Goal: Find specific page/section: Find specific page/section

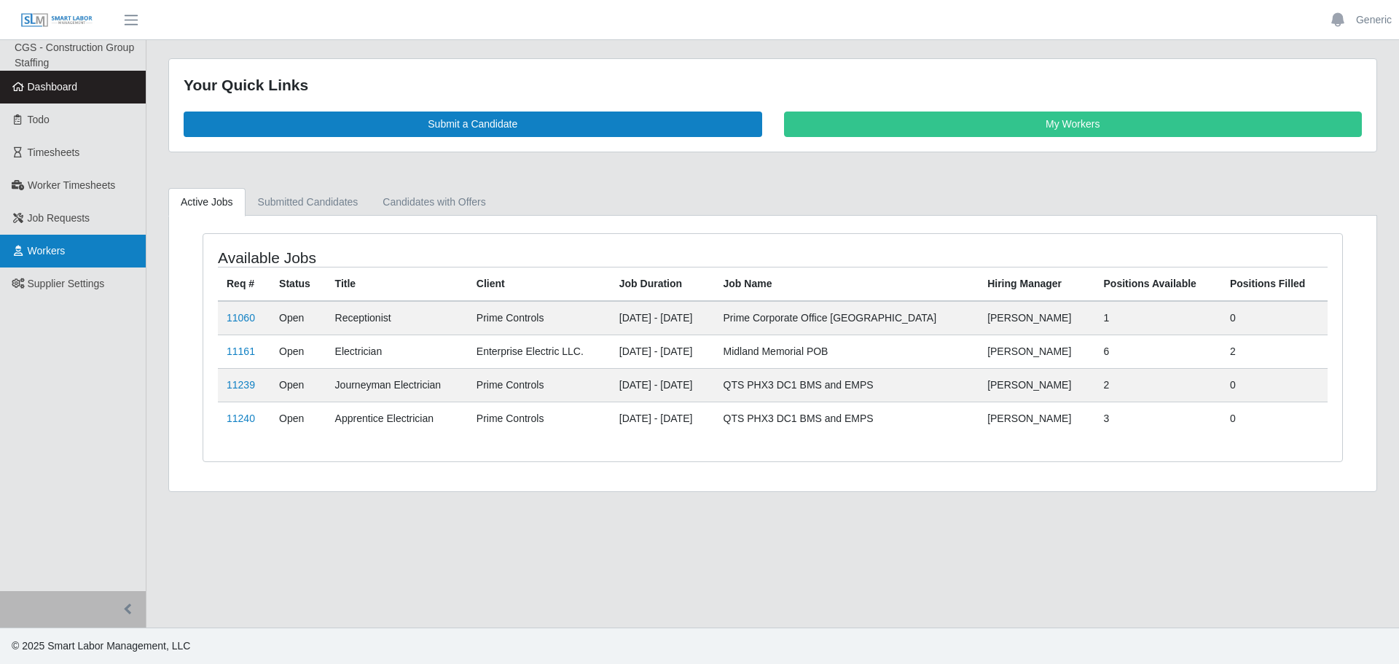
click at [44, 237] on link "Workers" at bounding box center [73, 251] width 146 height 33
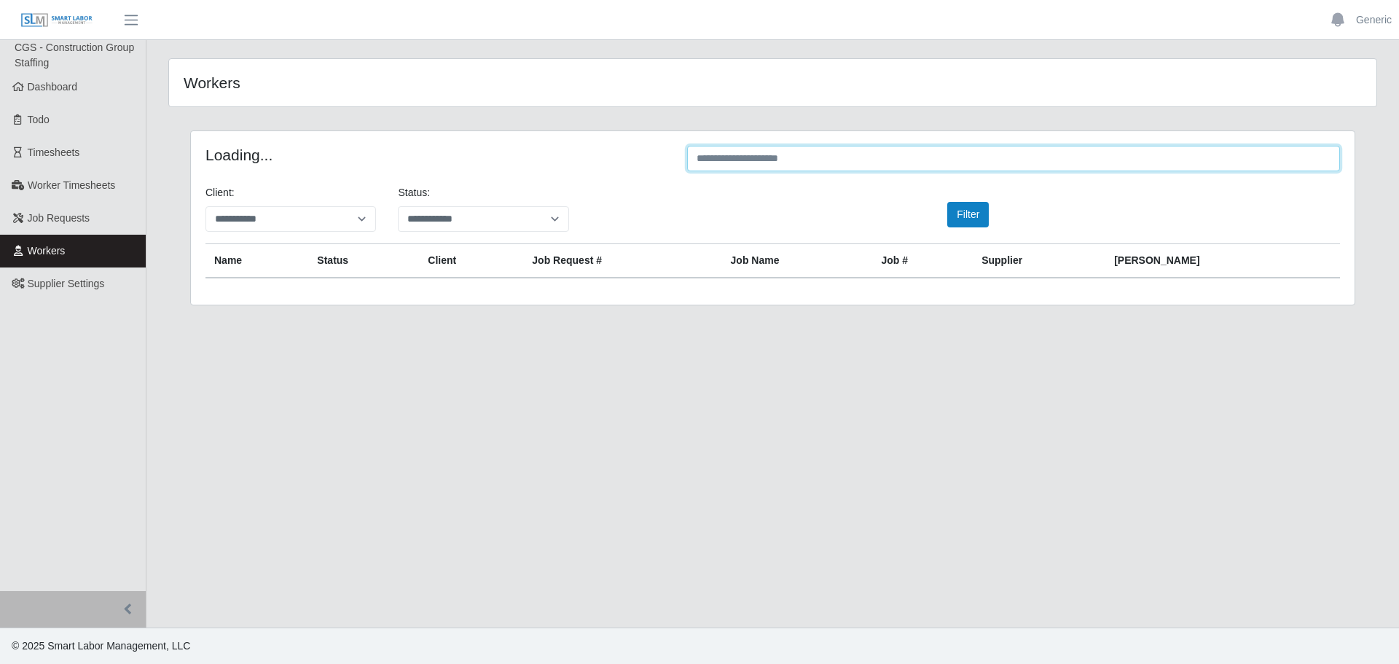
click at [767, 166] on input "text" at bounding box center [1013, 159] width 653 height 26
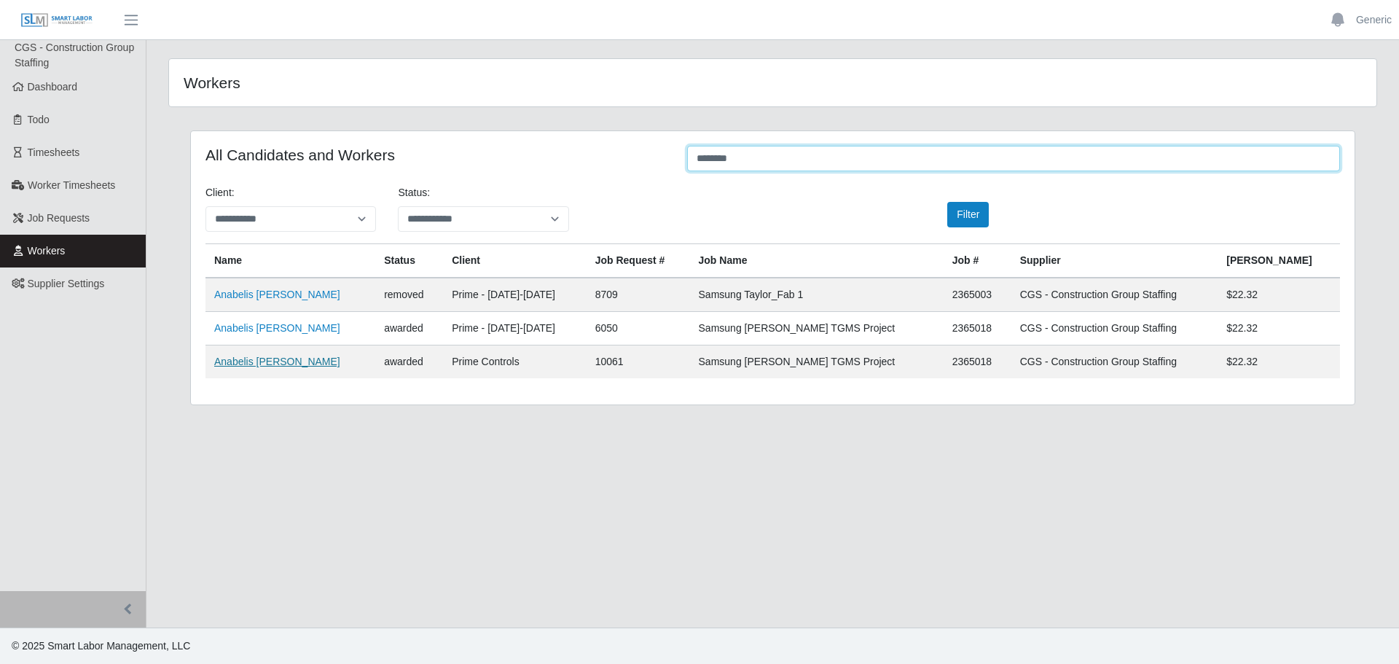
type input "********"
click at [274, 364] on link "Anabelis Alvarez Mora" at bounding box center [277, 362] width 126 height 12
click at [47, 246] on span "Workers" at bounding box center [47, 251] width 38 height 12
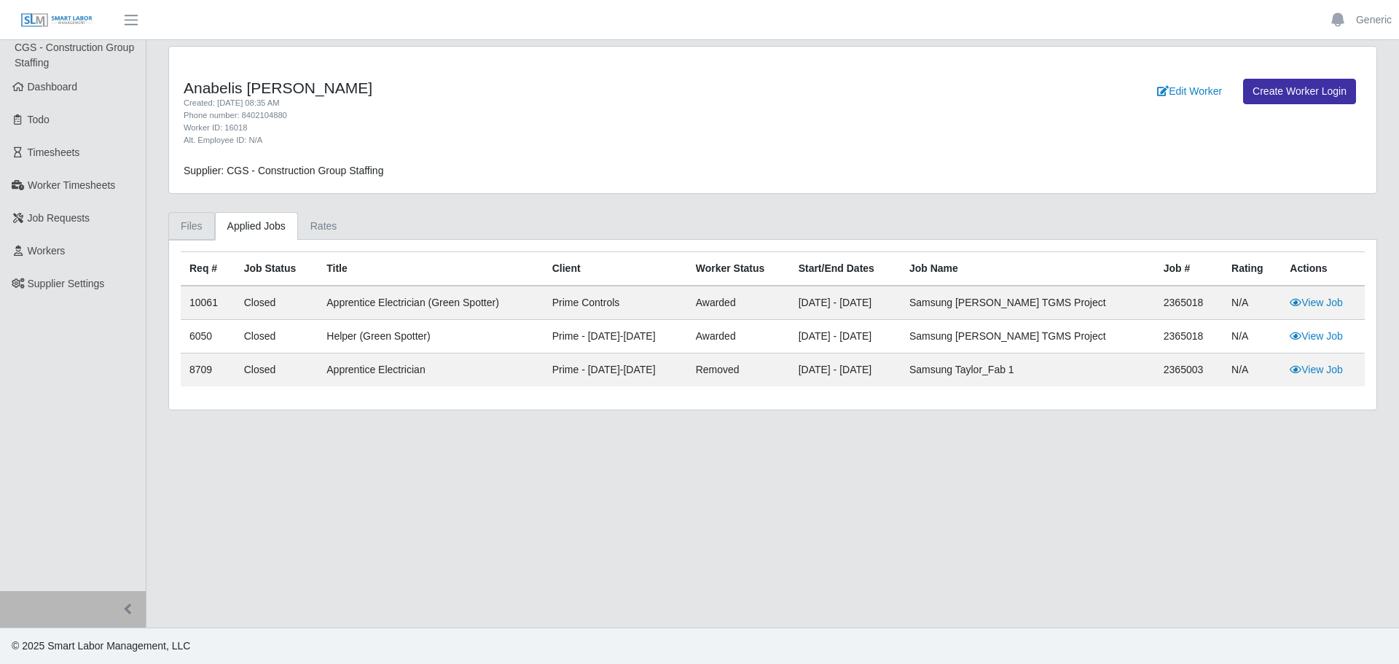
click at [180, 224] on link "Files" at bounding box center [191, 226] width 47 height 28
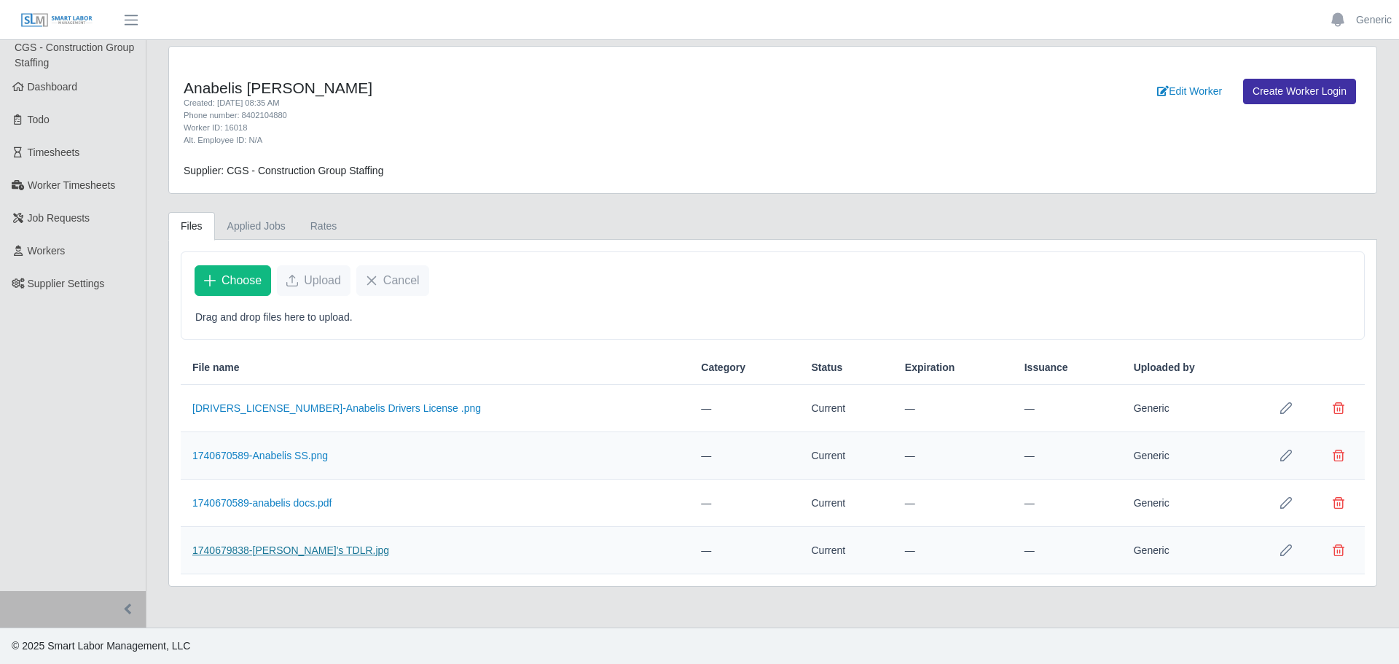
click at [291, 549] on link "1740679838-[PERSON_NAME]'s TDLR.jpg" at bounding box center [290, 550] width 197 height 12
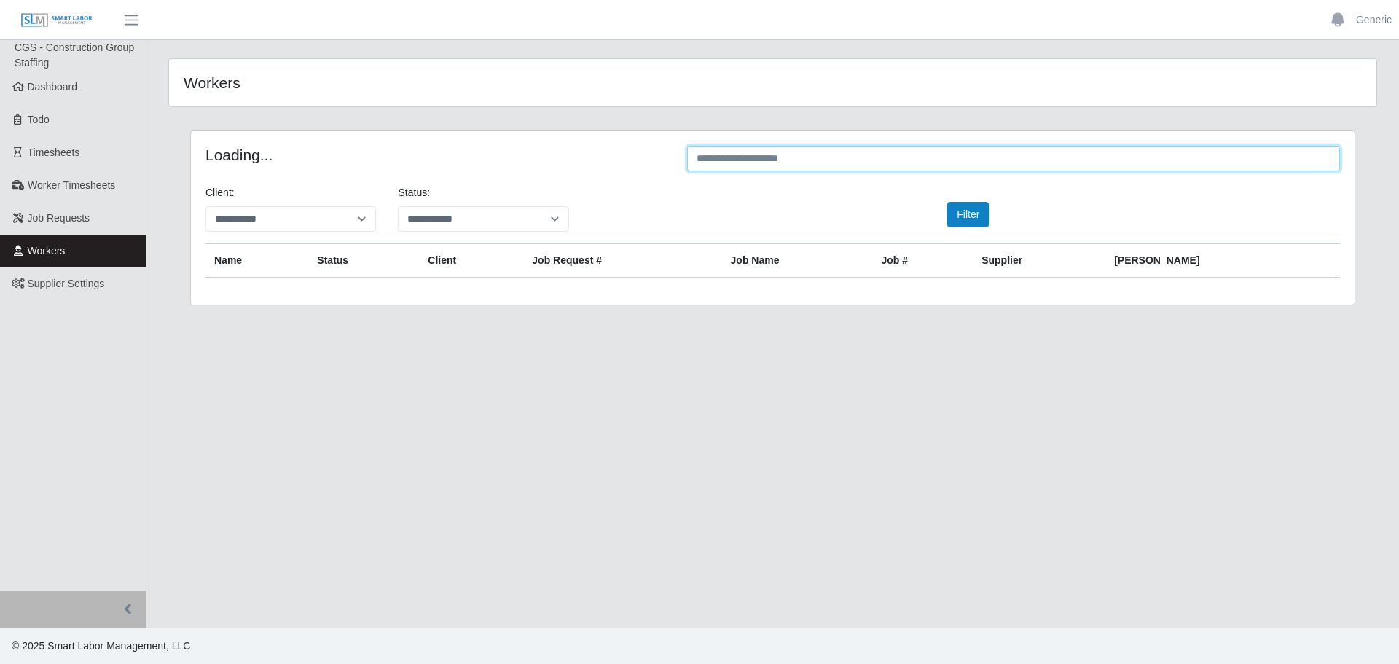
click at [856, 157] on input "text" at bounding box center [1013, 159] width 653 height 26
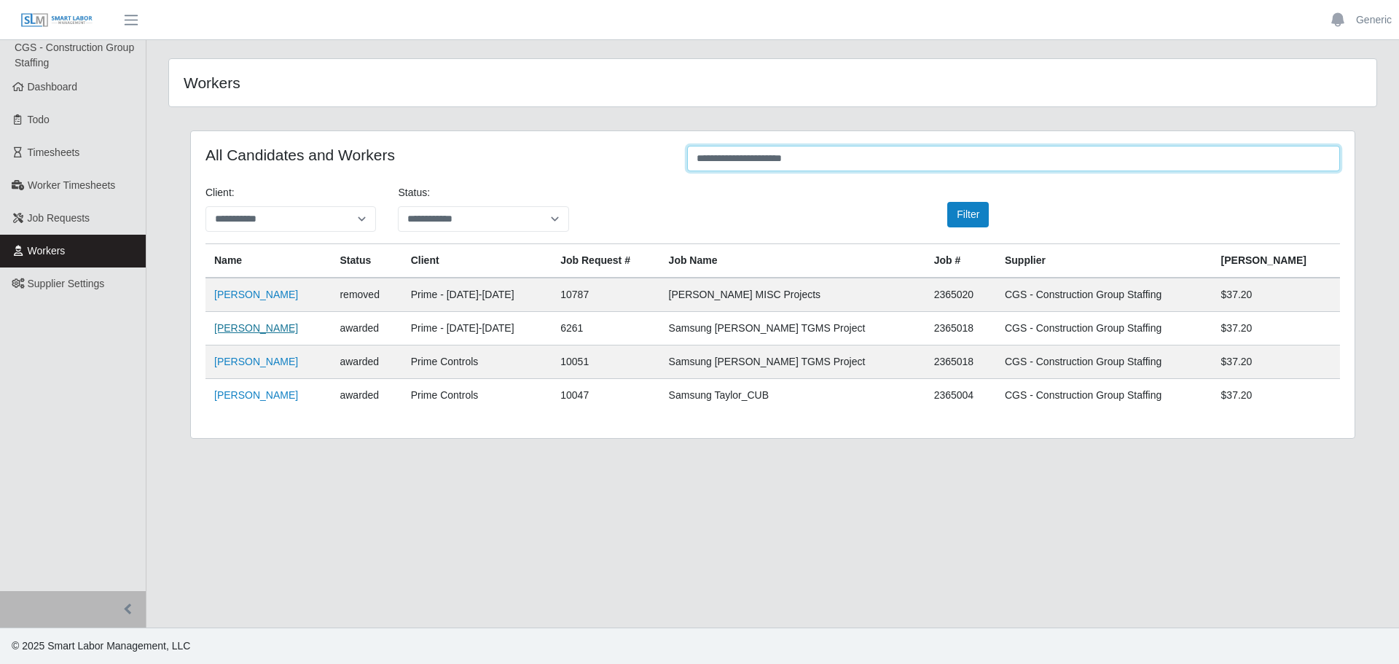
type input "**********"
click at [265, 332] on link "Andres Gonzalez Labarca" at bounding box center [256, 328] width 84 height 12
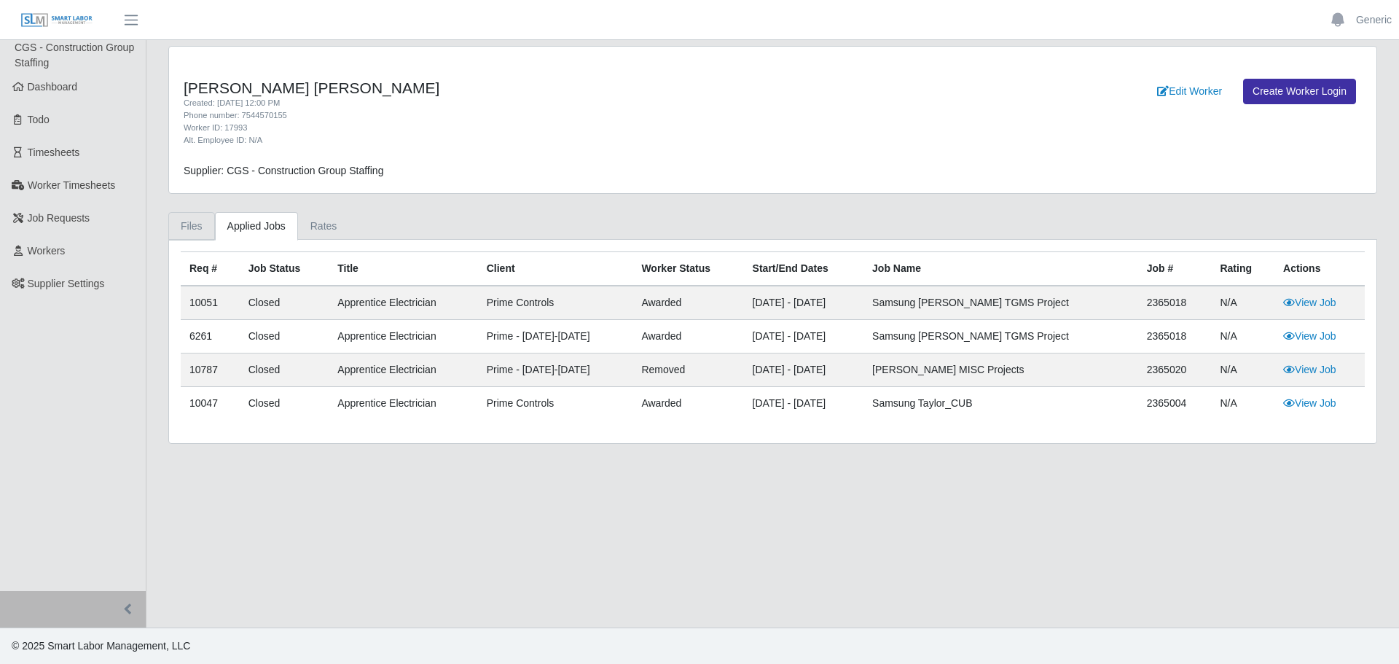
click at [200, 219] on link "Files" at bounding box center [191, 226] width 47 height 28
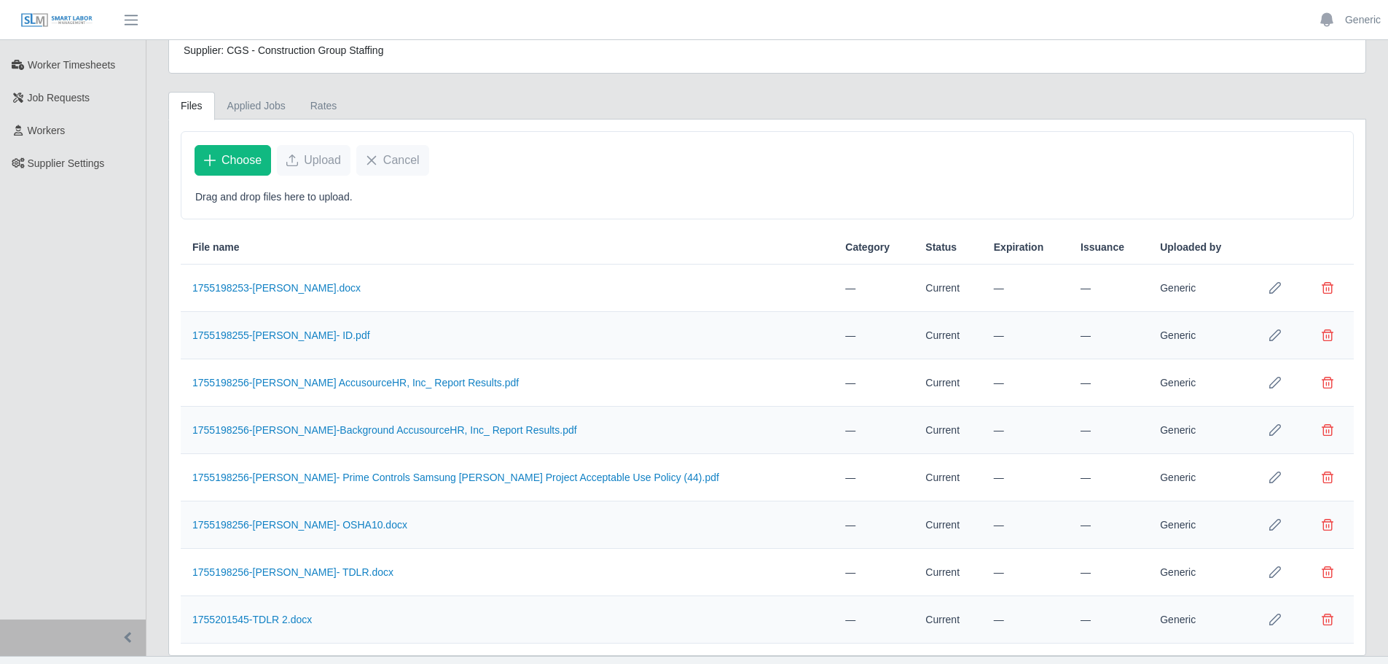
scroll to position [149, 0]
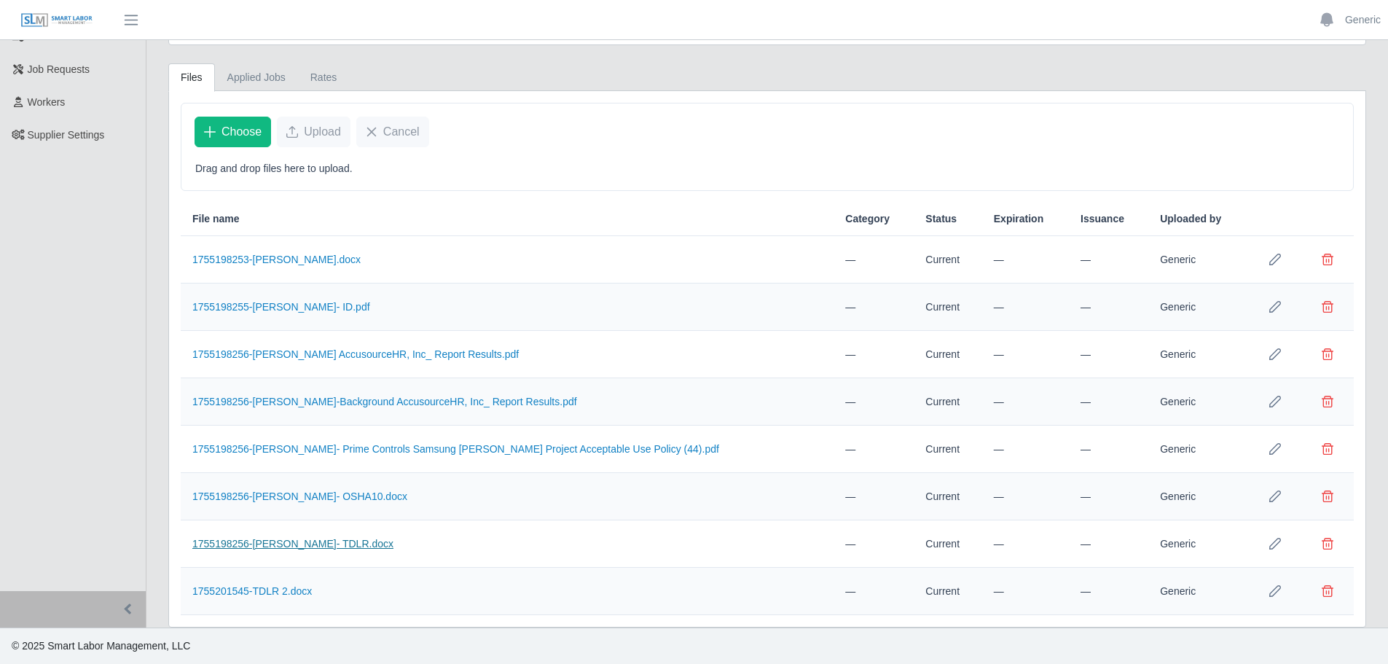
click at [304, 540] on link "1755198256-[PERSON_NAME]- TDLR.docx" at bounding box center [292, 544] width 201 height 12
